Goal: Entertainment & Leisure: Consume media (video, audio)

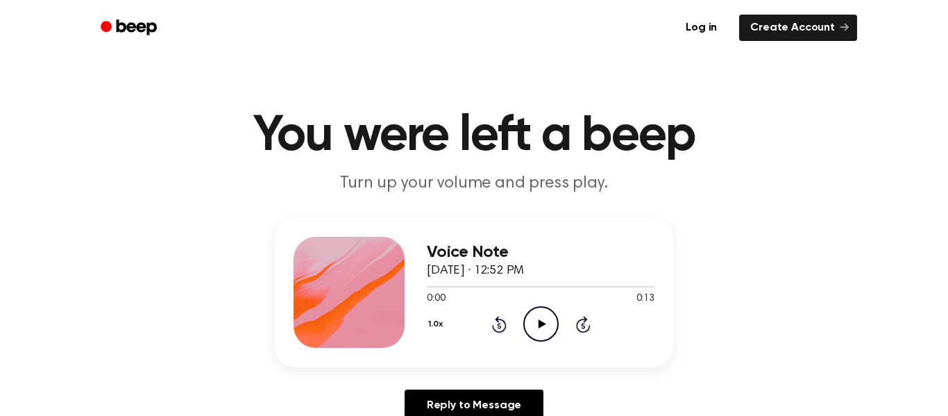
click at [537, 327] on icon "Play Audio" at bounding box center [540, 323] width 35 height 35
click at [544, 328] on icon "Pause Audio" at bounding box center [540, 323] width 35 height 35
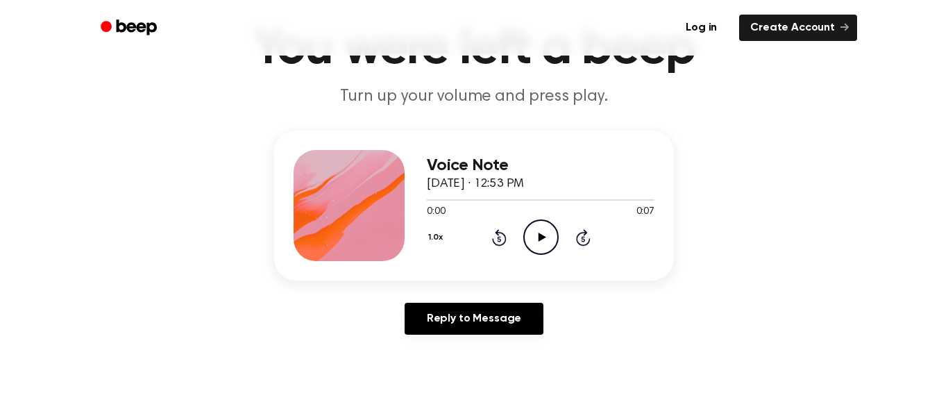
scroll to position [85, 0]
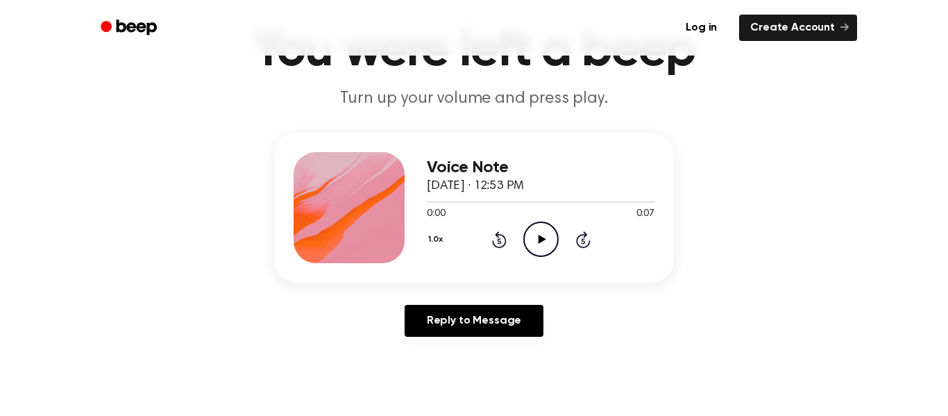
click at [540, 243] on icon "Play Audio" at bounding box center [540, 238] width 35 height 35
click at [544, 230] on icon "Play Audio" at bounding box center [540, 238] width 35 height 35
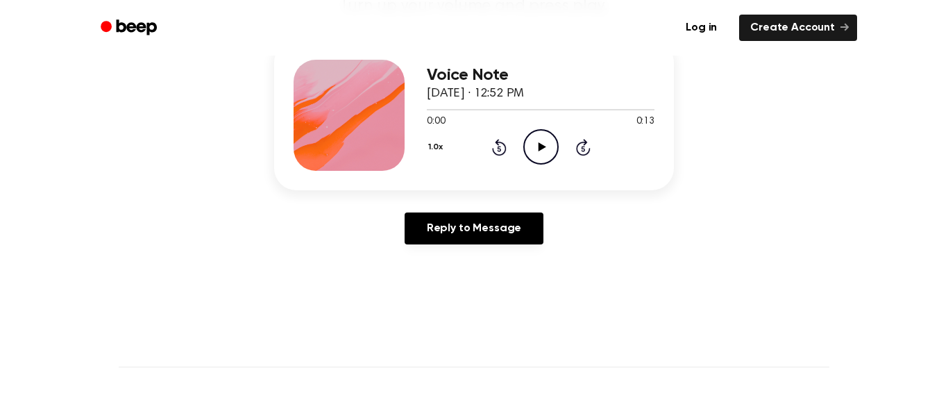
click at [529, 162] on icon "Play Audio" at bounding box center [540, 146] width 35 height 35
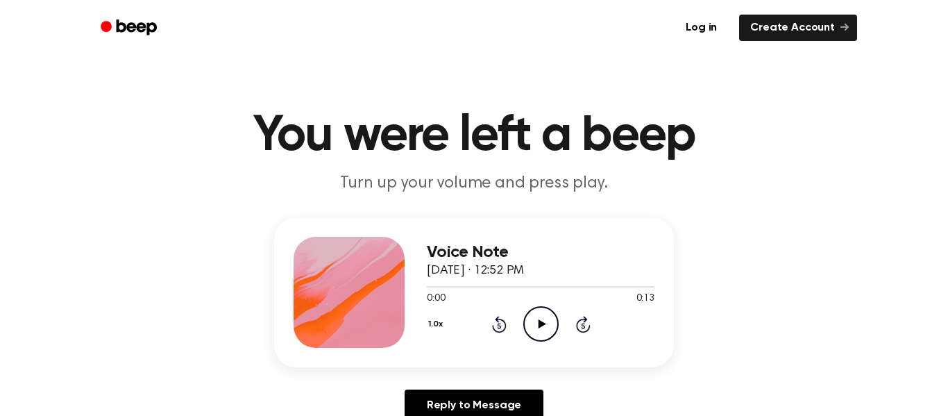
click at [542, 309] on icon "Play Audio" at bounding box center [540, 323] width 35 height 35
click at [546, 328] on icon "Play Audio" at bounding box center [540, 323] width 35 height 35
